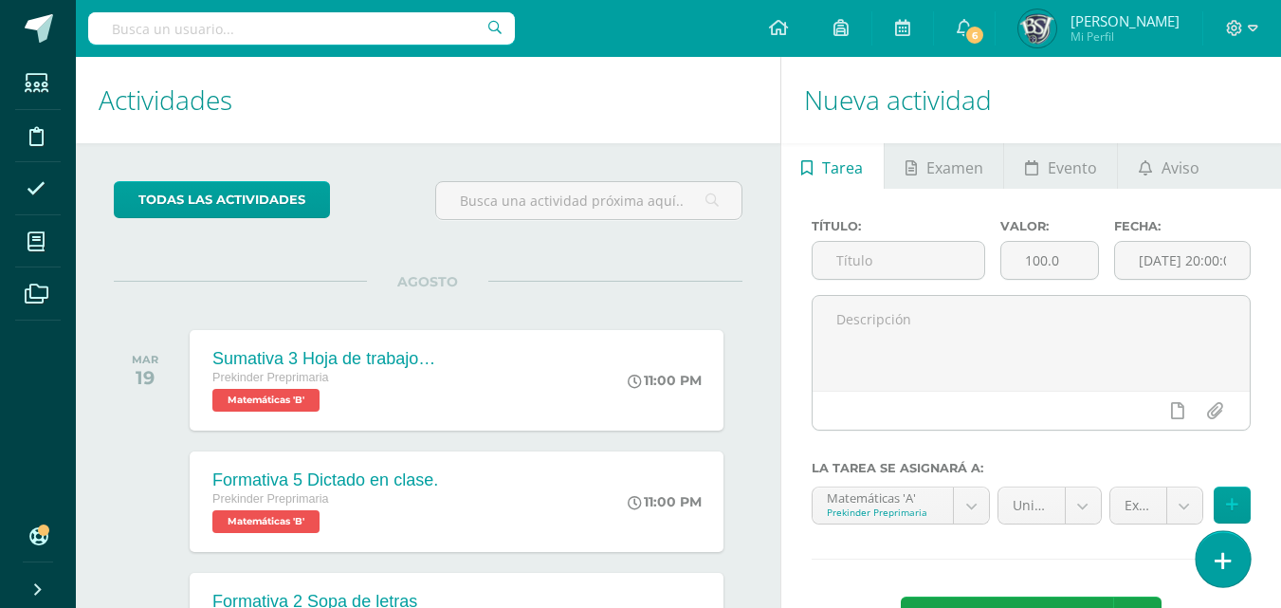
click at [1225, 562] on icon at bounding box center [1222, 561] width 17 height 22
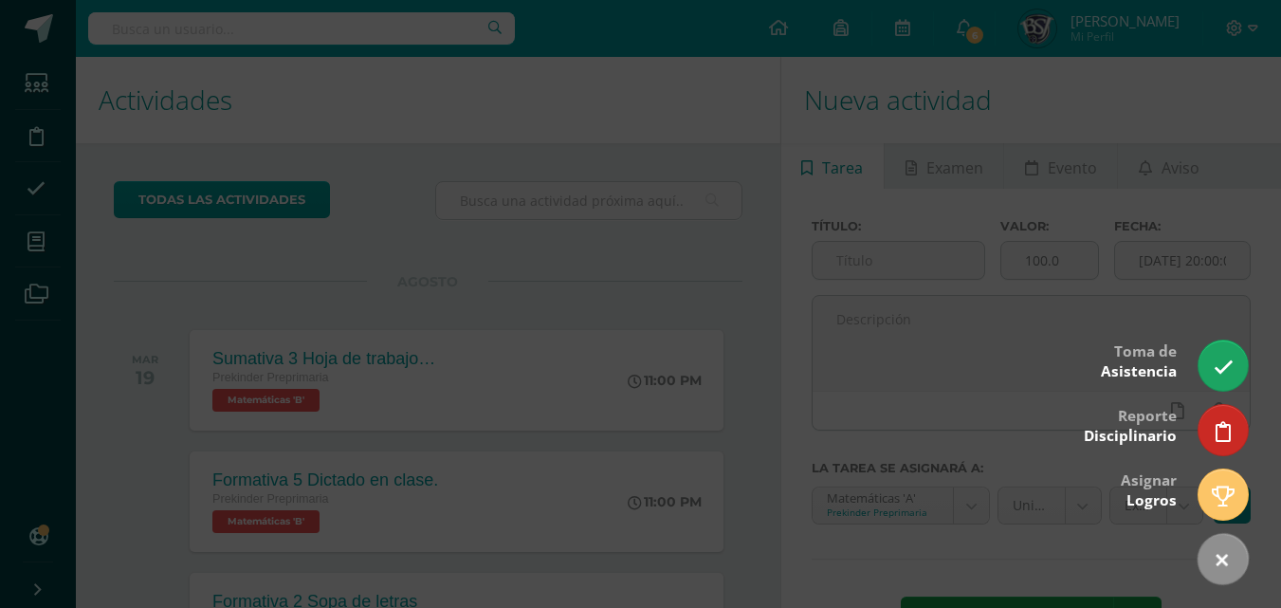
click at [1187, 352] on div at bounding box center [640, 304] width 1281 height 608
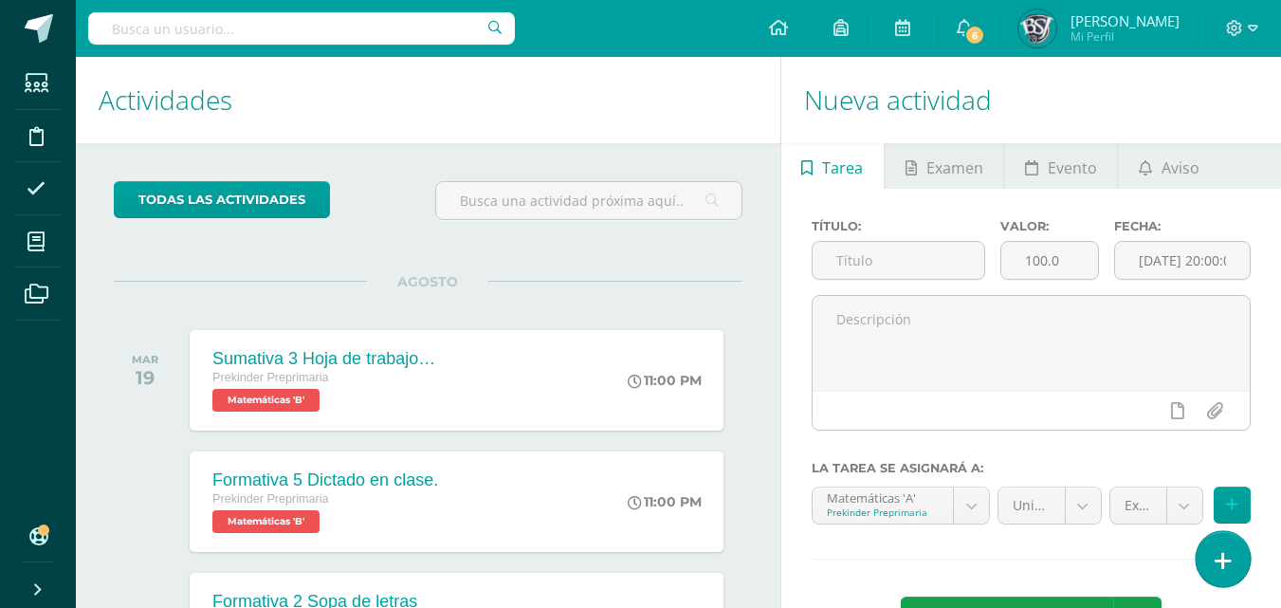
click at [1226, 552] on icon at bounding box center [1222, 561] width 17 height 22
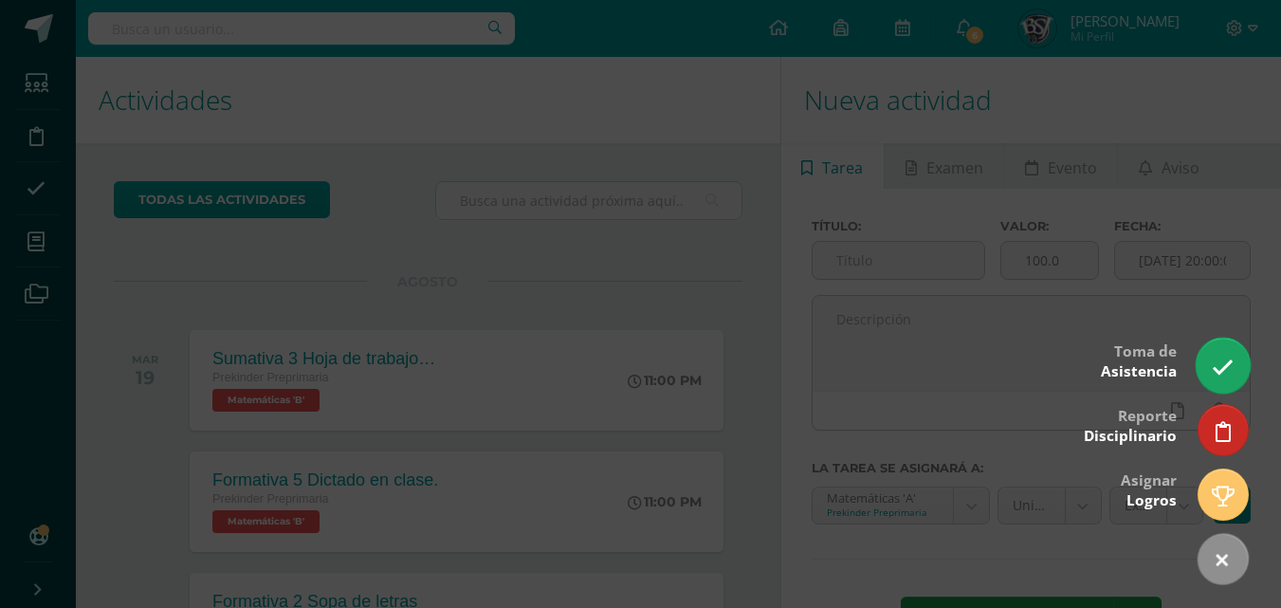
click at [1216, 371] on icon at bounding box center [1222, 367] width 22 height 22
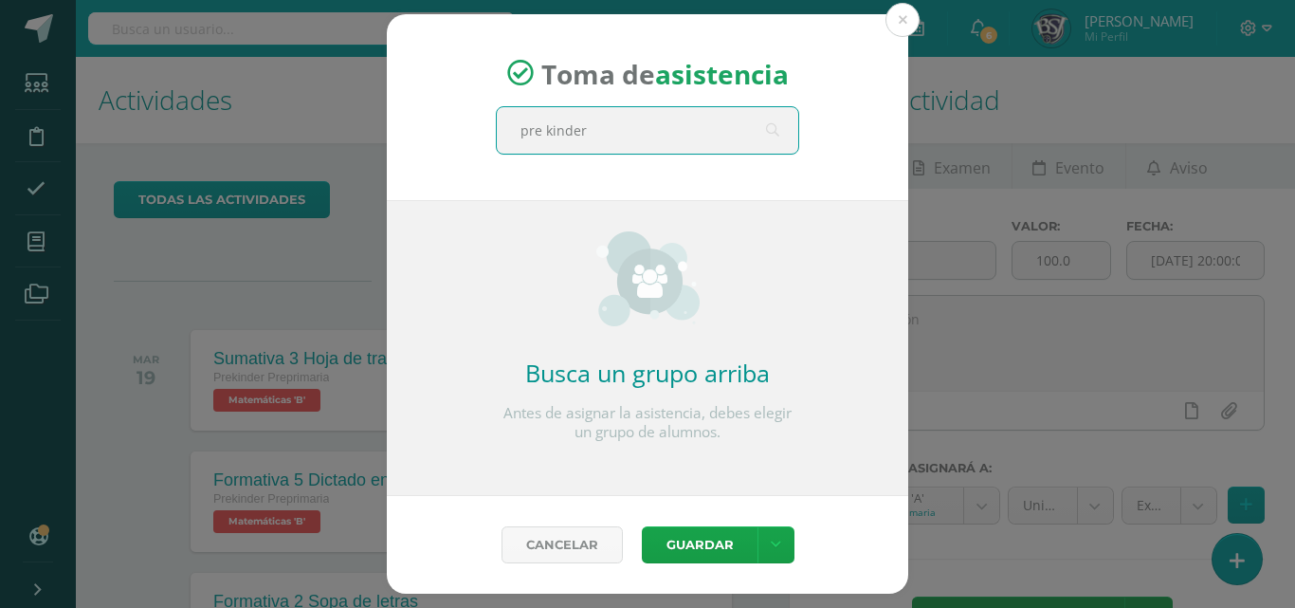
type input "pre kinder a"
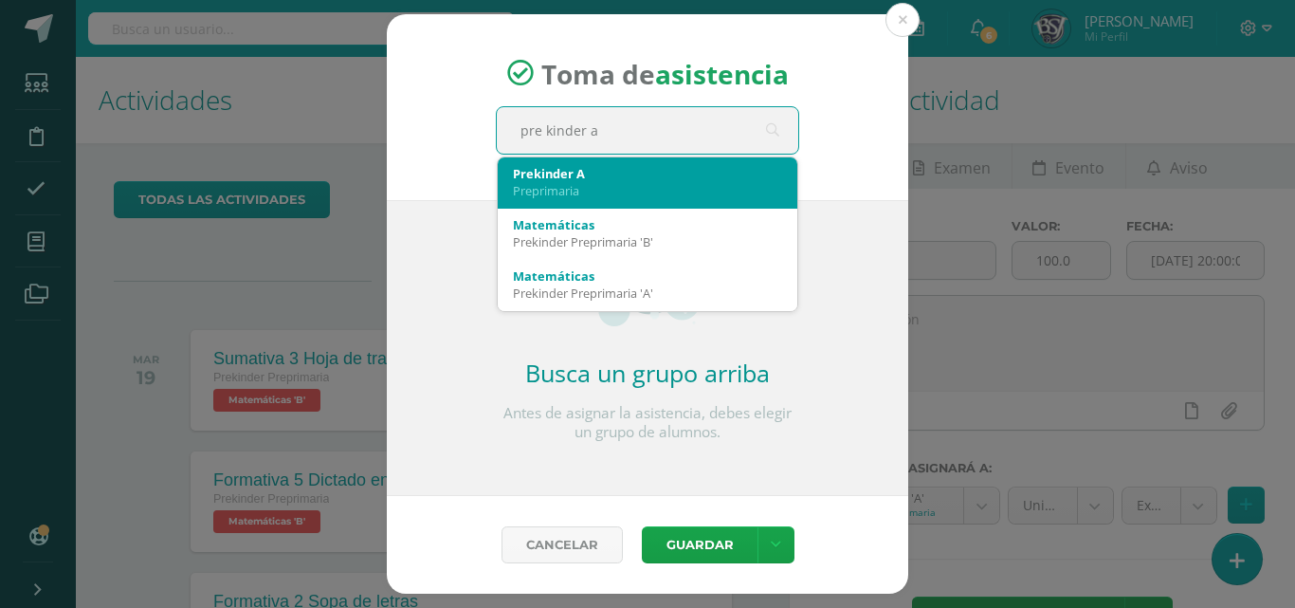
click at [582, 174] on div "Prekinder A" at bounding box center [647, 173] width 269 height 17
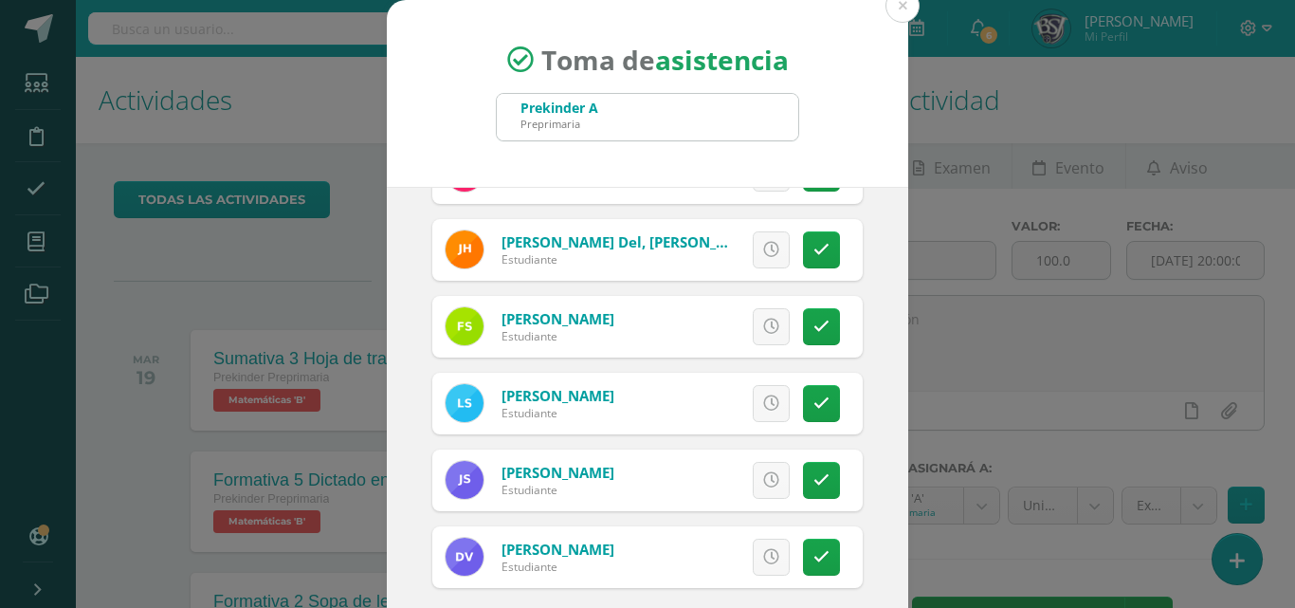
scroll to position [109, 0]
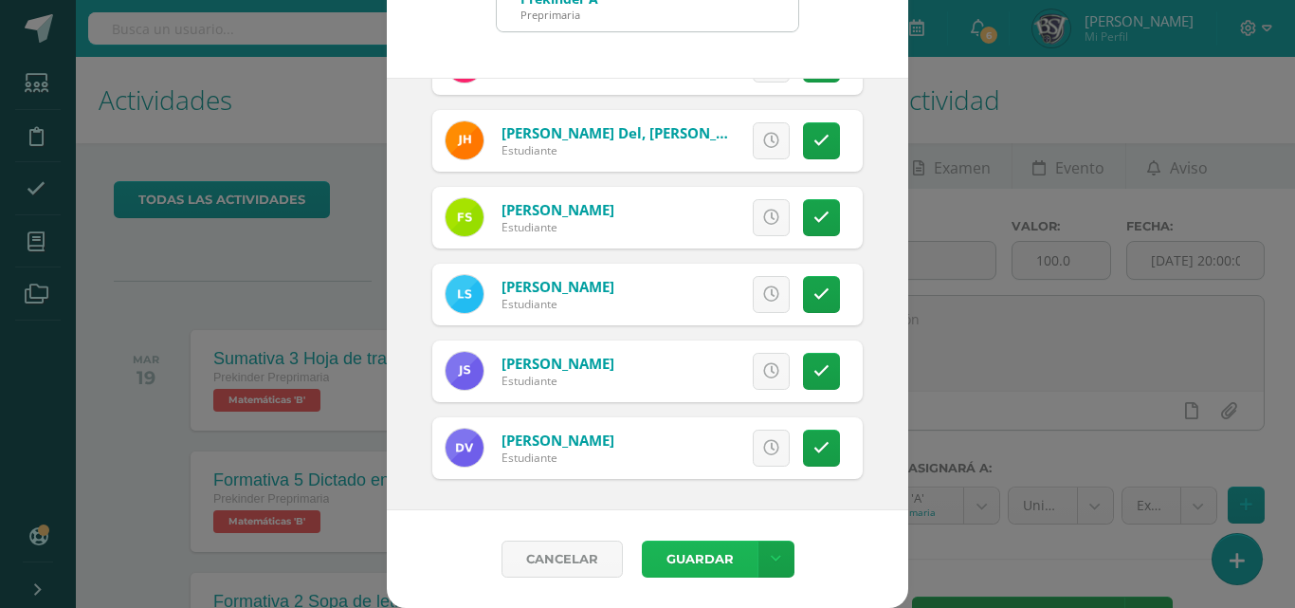
click at [683, 557] on button "Guardar" at bounding box center [700, 558] width 116 height 37
